Goal: Communication & Community: Answer question/provide support

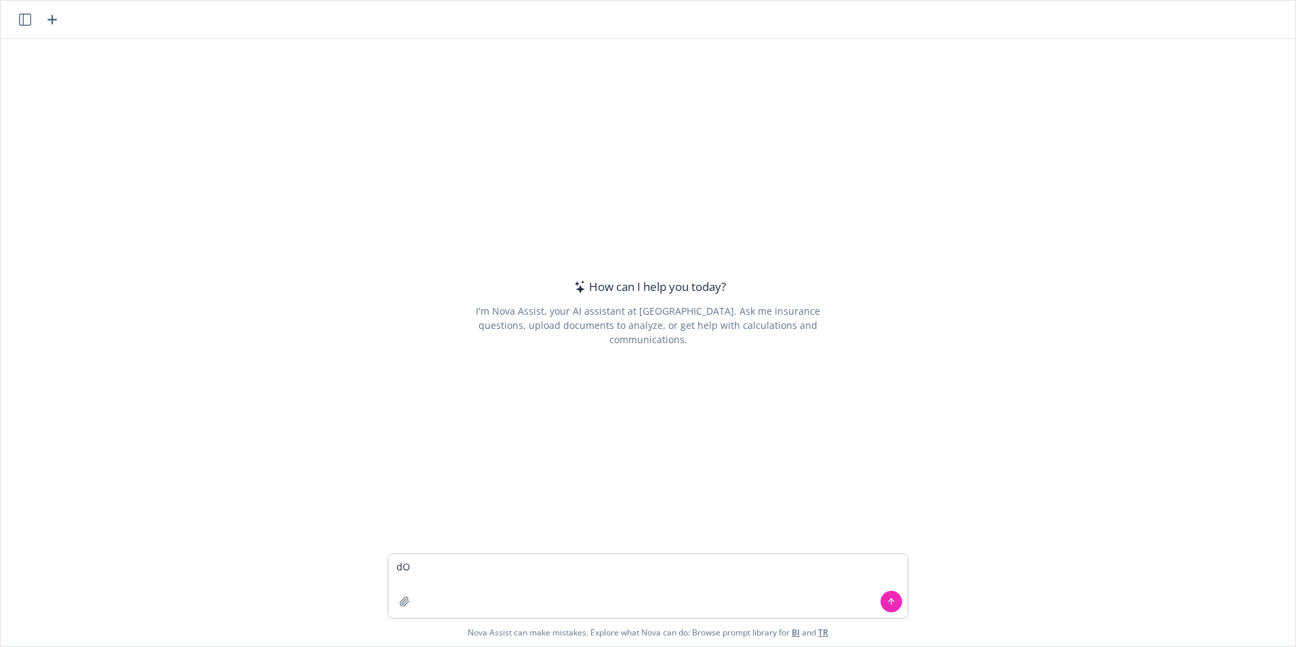
type textarea "d"
type textarea "Does this make sense?....Wonderful! It would be locked in for 3 years with an a…"
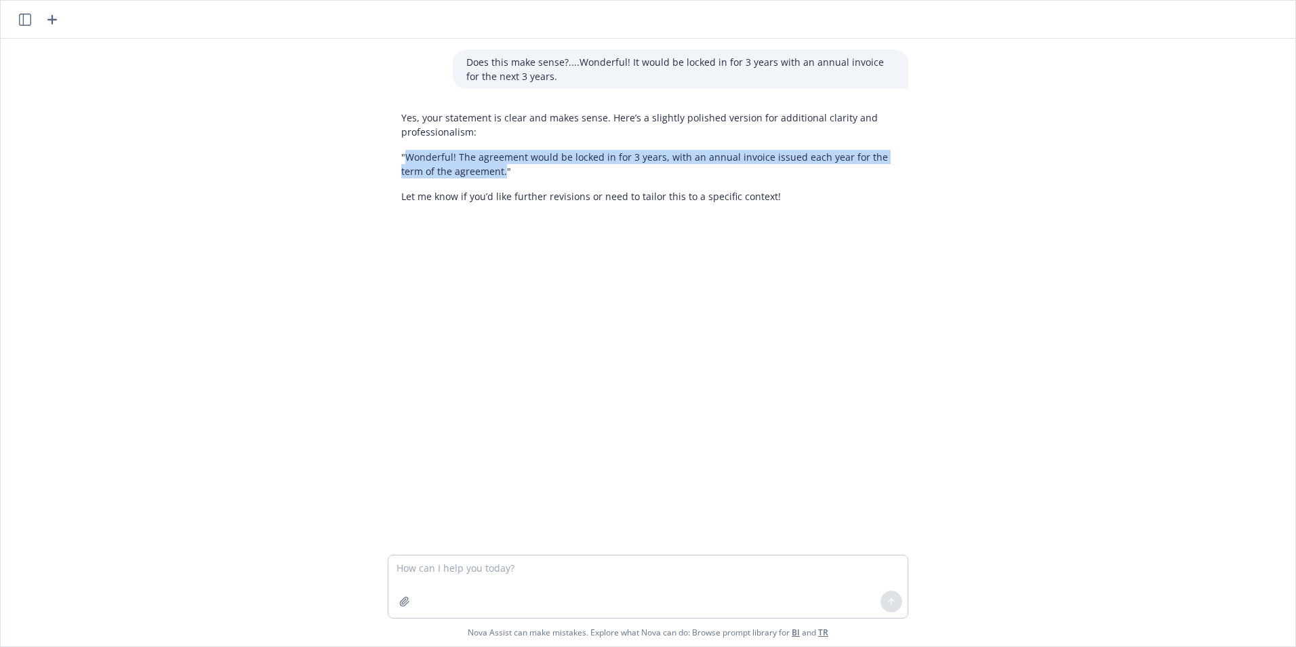
drag, startPoint x: 399, startPoint y: 157, endPoint x: 476, endPoint y: 165, distance: 77.0
click at [476, 165] on p ""Wonderful! The agreement would be locked in for 3 years, with an annual invoic…" at bounding box center [647, 164] width 493 height 28
drag, startPoint x: 476, startPoint y: 165, endPoint x: 467, endPoint y: 163, distance: 9.2
copy p "Wonderful! The agreement would be locked in for 3 years, with an annual invoice…"
